Goal: Transaction & Acquisition: Subscribe to service/newsletter

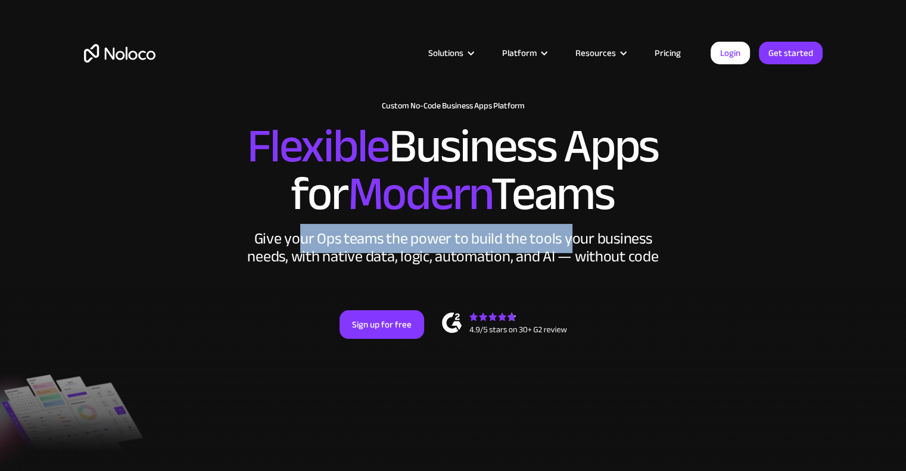
drag, startPoint x: 325, startPoint y: 240, endPoint x: 571, endPoint y: 251, distance: 245.7
click at [570, 251] on div "Give your Ops teams the power to build the tools your business needs, with nati…" at bounding box center [453, 248] width 417 height 36
click at [571, 251] on div "Give your Ops teams the power to build the tools your business needs, with nati…" at bounding box center [453, 248] width 417 height 36
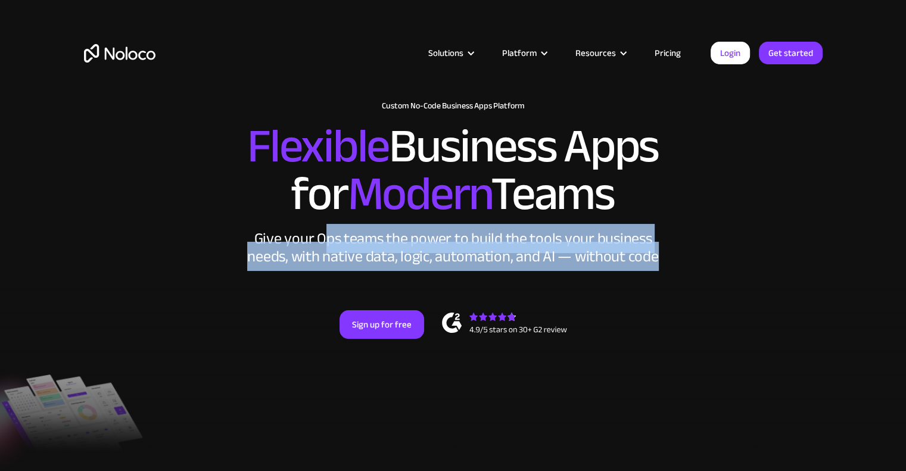
drag, startPoint x: 663, startPoint y: 263, endPoint x: 322, endPoint y: 234, distance: 342.7
click at [322, 234] on div "New: Connect Noloco to Stripe Custom No-Code Business Apps Platform Flexible Bu…" at bounding box center [453, 231] width 763 height 285
click at [322, 234] on div "Give your Ops teams the power to build the tools your business needs, with nati…" at bounding box center [453, 248] width 417 height 36
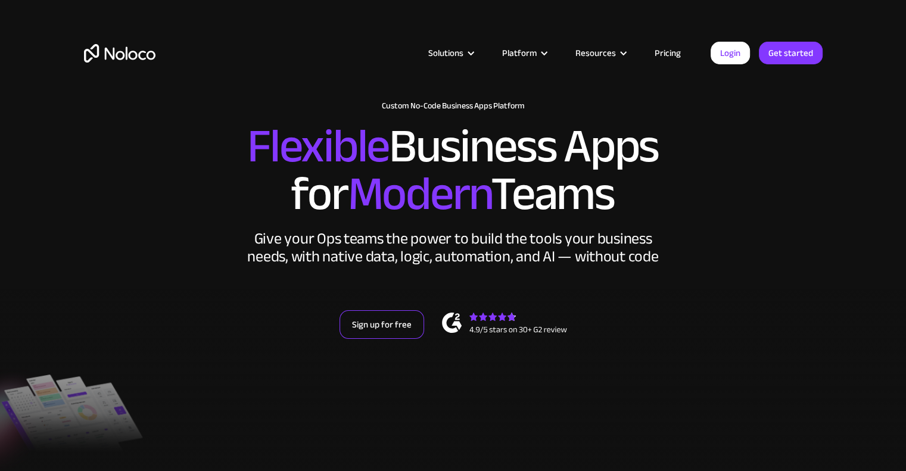
click at [391, 320] on link "Sign up for free" at bounding box center [382, 324] width 85 height 29
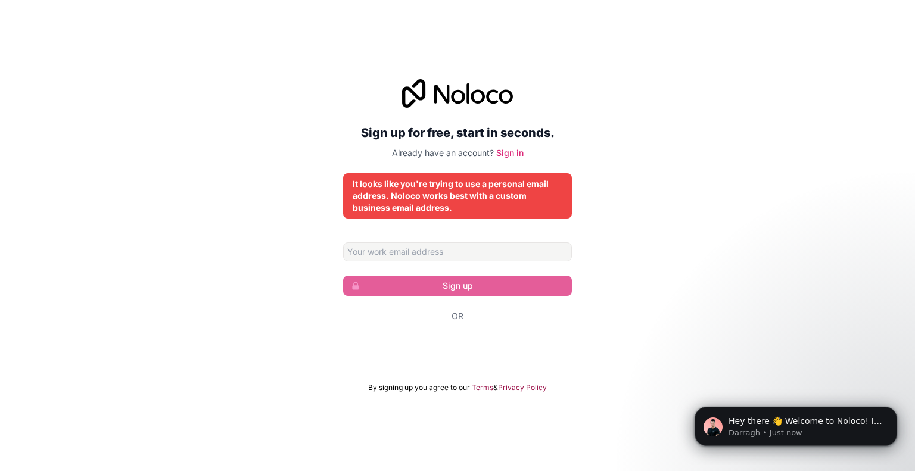
click at [605, 333] on div "Sign up for free, start in seconds. Already have an account? Sign in It looks l…" at bounding box center [457, 236] width 915 height 347
